Goal: Information Seeking & Learning: Learn about a topic

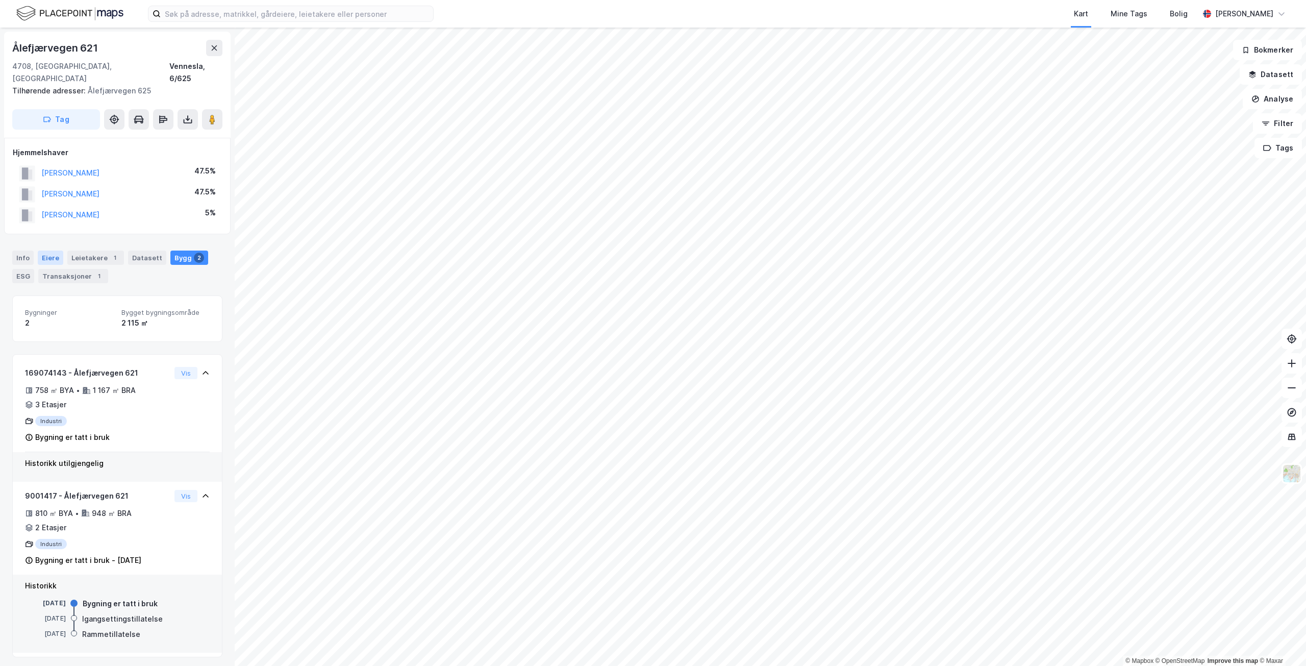
click at [45, 250] on div "Eiere" at bounding box center [50, 257] width 25 height 14
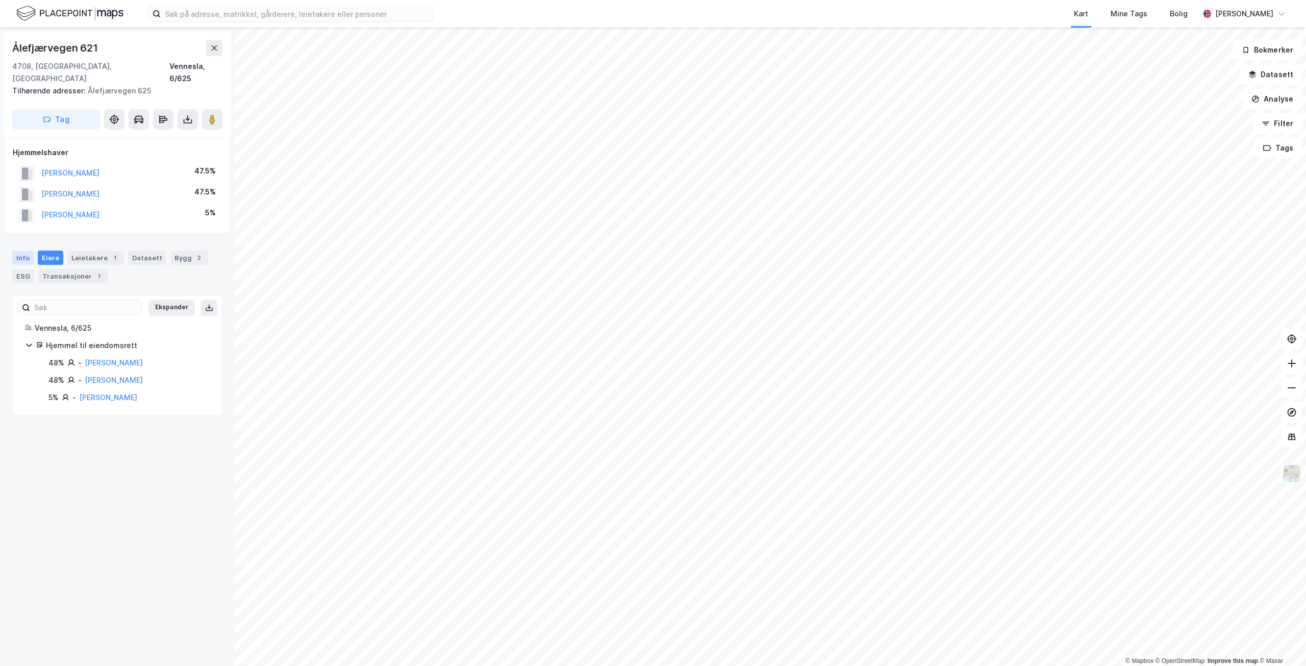
click at [25, 250] on div "Info" at bounding box center [22, 257] width 21 height 14
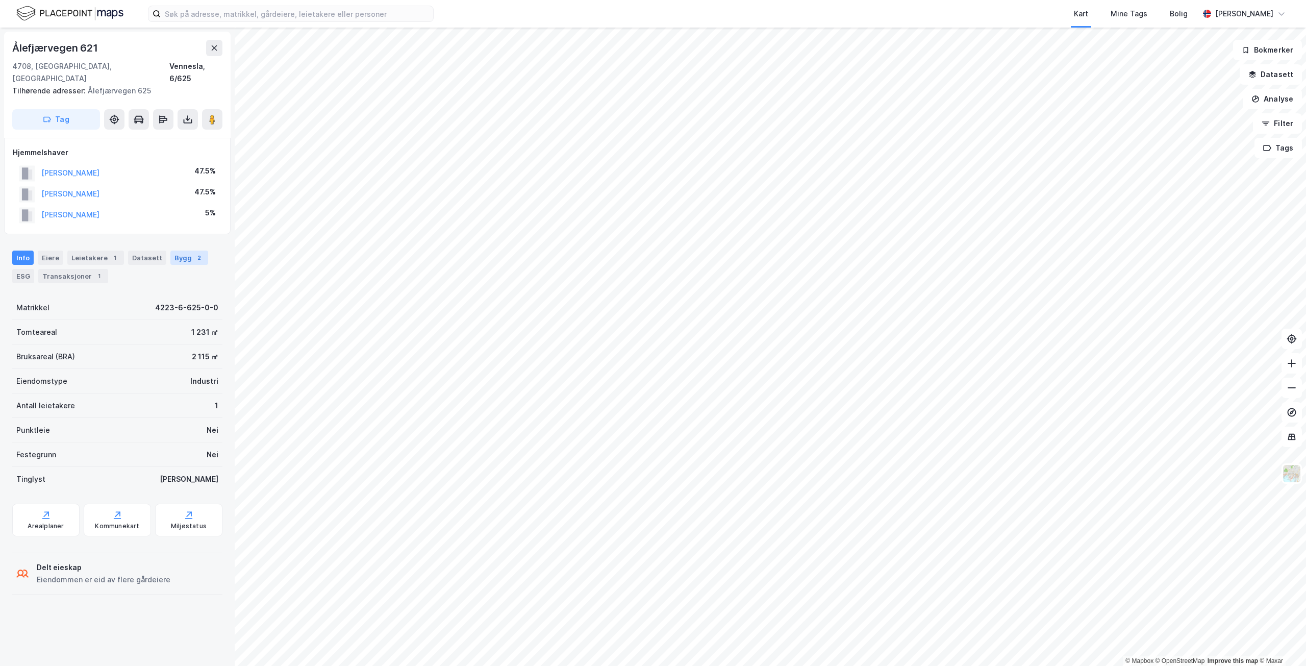
click at [174, 250] on div "Bygg 2" at bounding box center [189, 257] width 38 height 14
